Goal: Task Accomplishment & Management: Manage account settings

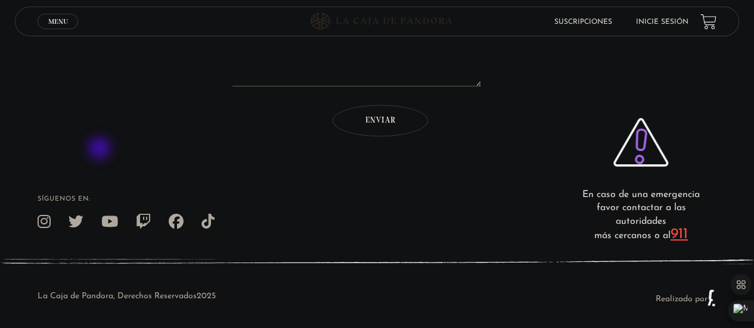
scroll to position [430, 0]
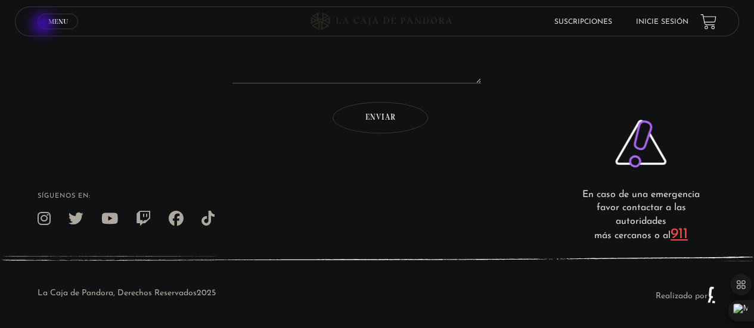
click at [44, 26] on link "Menu Cerrar" at bounding box center [58, 21] width 41 height 15
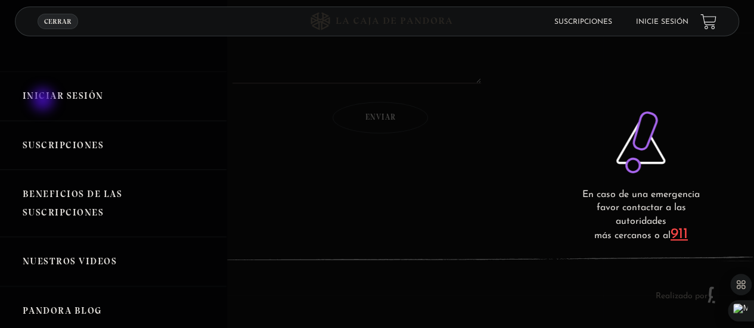
click at [44, 101] on link "Iniciar Sesión" at bounding box center [113, 95] width 226 height 49
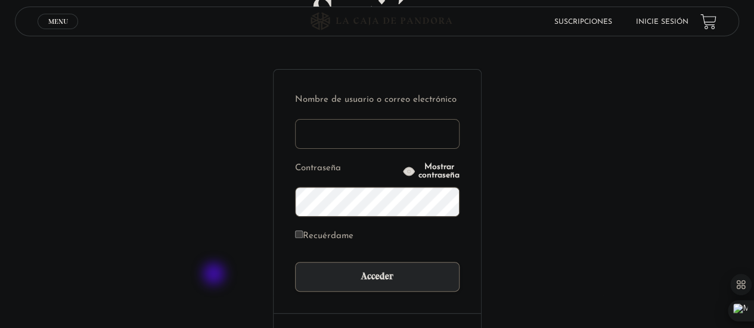
scroll to position [102, 0]
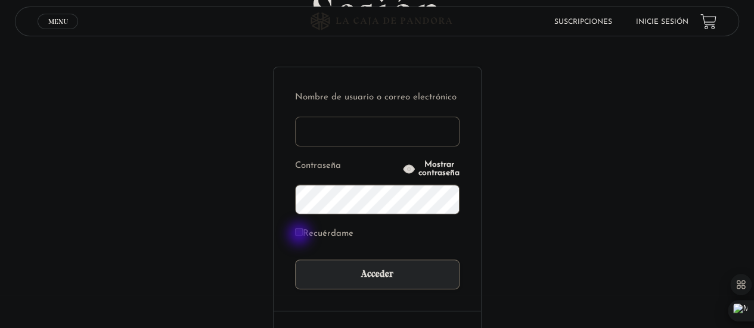
type input "[EMAIL_ADDRESS][DOMAIN_NAME]"
click at [300, 235] on input "Recuérdame" at bounding box center [299, 232] width 8 height 8
checkbox input "true"
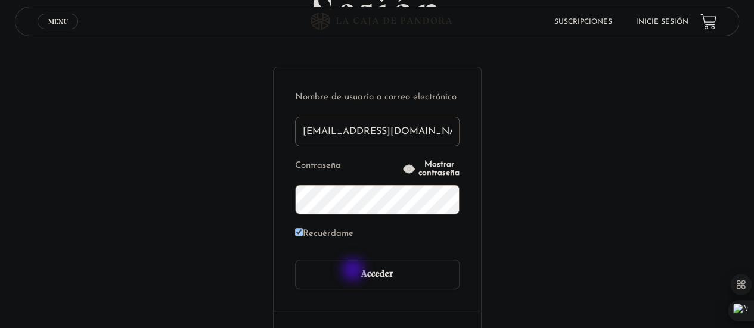
click at [354, 271] on input "Acceder" at bounding box center [377, 275] width 164 height 30
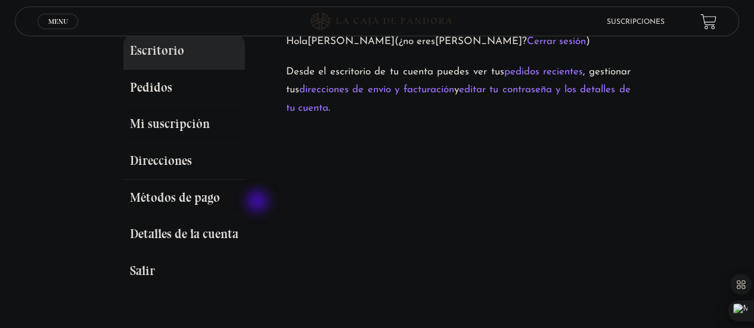
scroll to position [141, 0]
click at [181, 142] on link "Direcciones" at bounding box center [184, 160] width 122 height 37
